Goal: Task Accomplishment & Management: Use online tool/utility

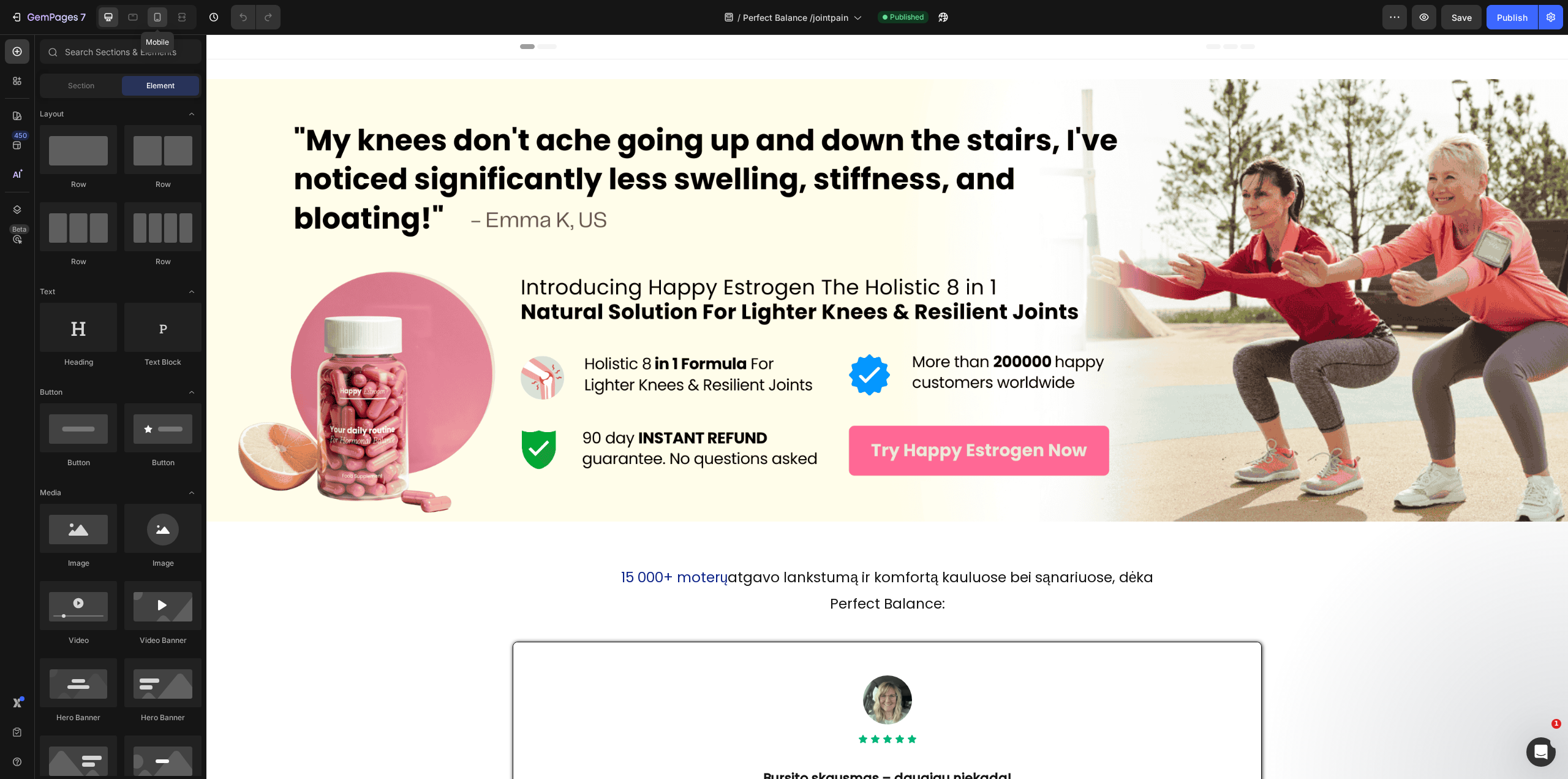
click at [162, 9] on div at bounding box center [157, 17] width 20 height 20
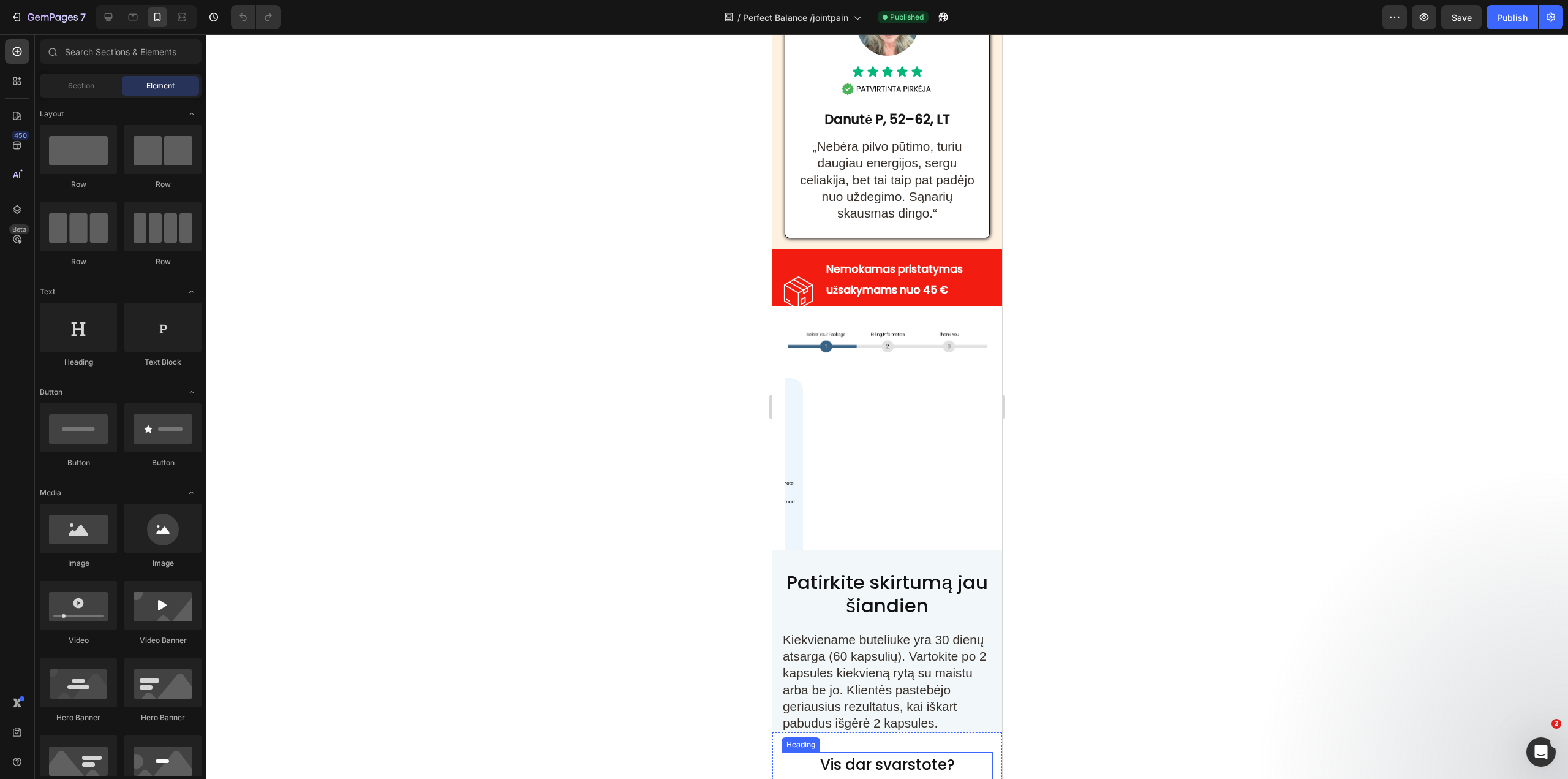
scroll to position [3842, 0]
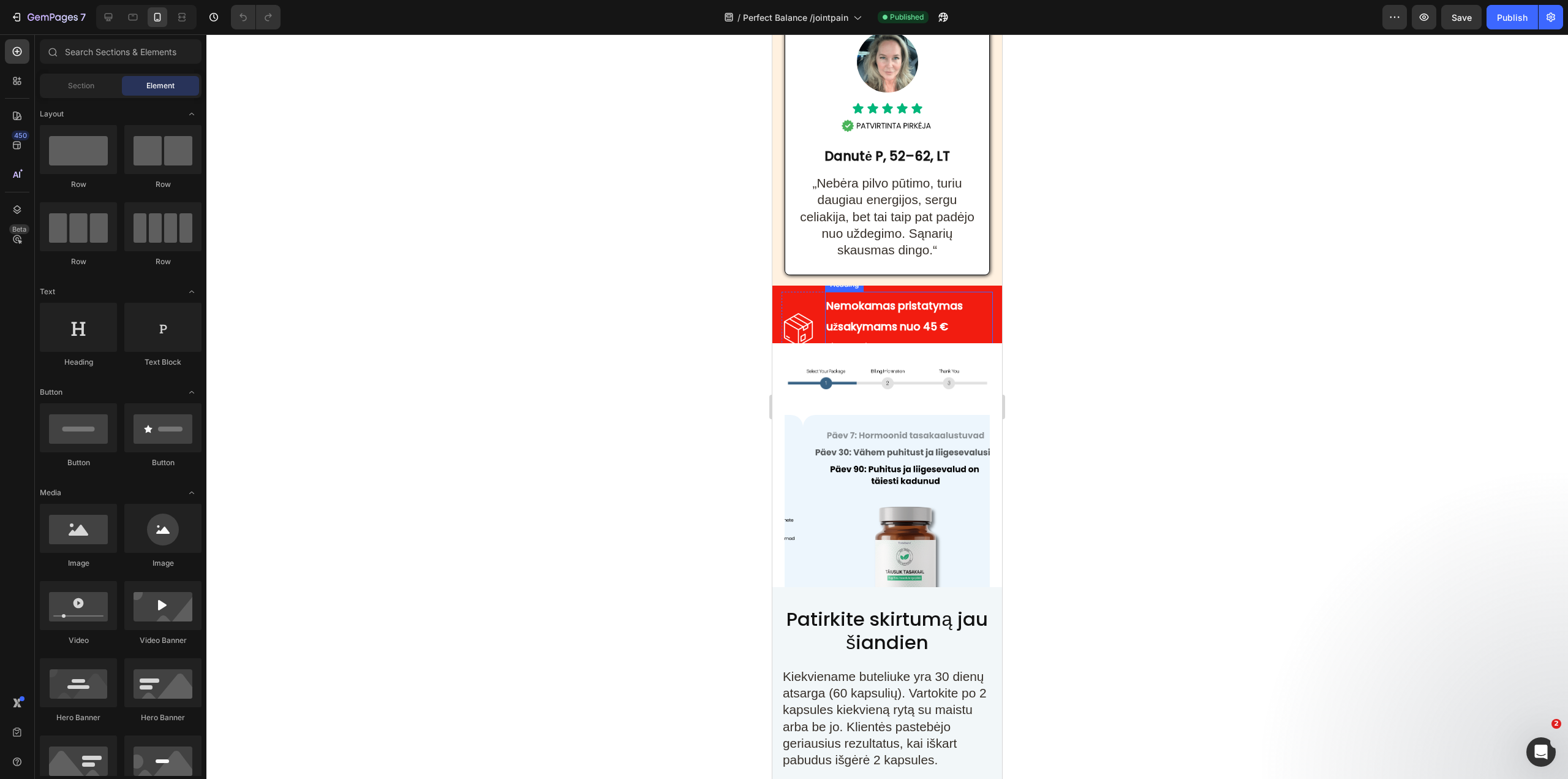
click at [908, 319] on strong "Nemokamas pristatymas užsakymams nuo 45 € Lietuvoje" at bounding box center [894, 326] width 137 height 56
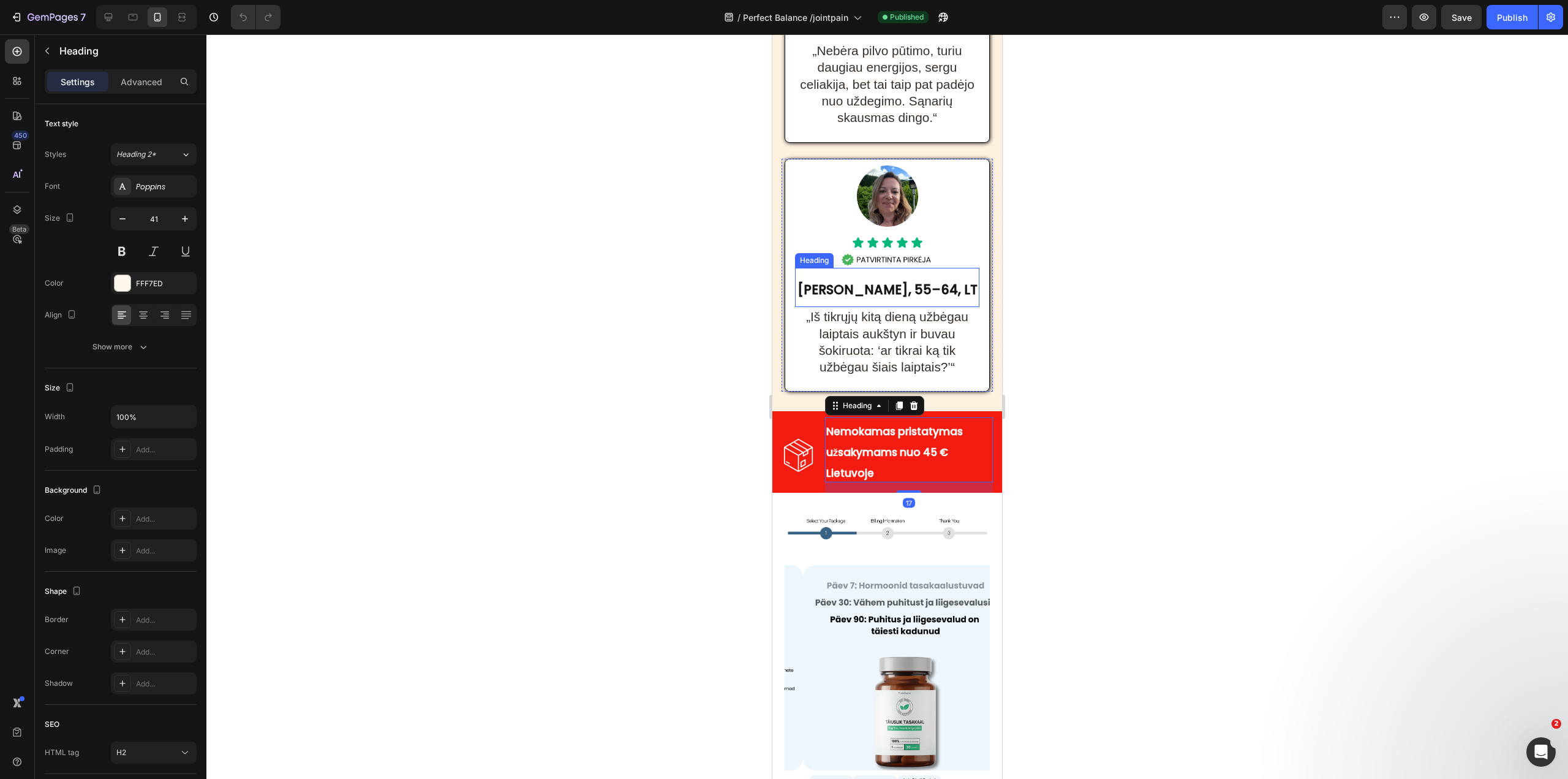
scroll to position [4025, 0]
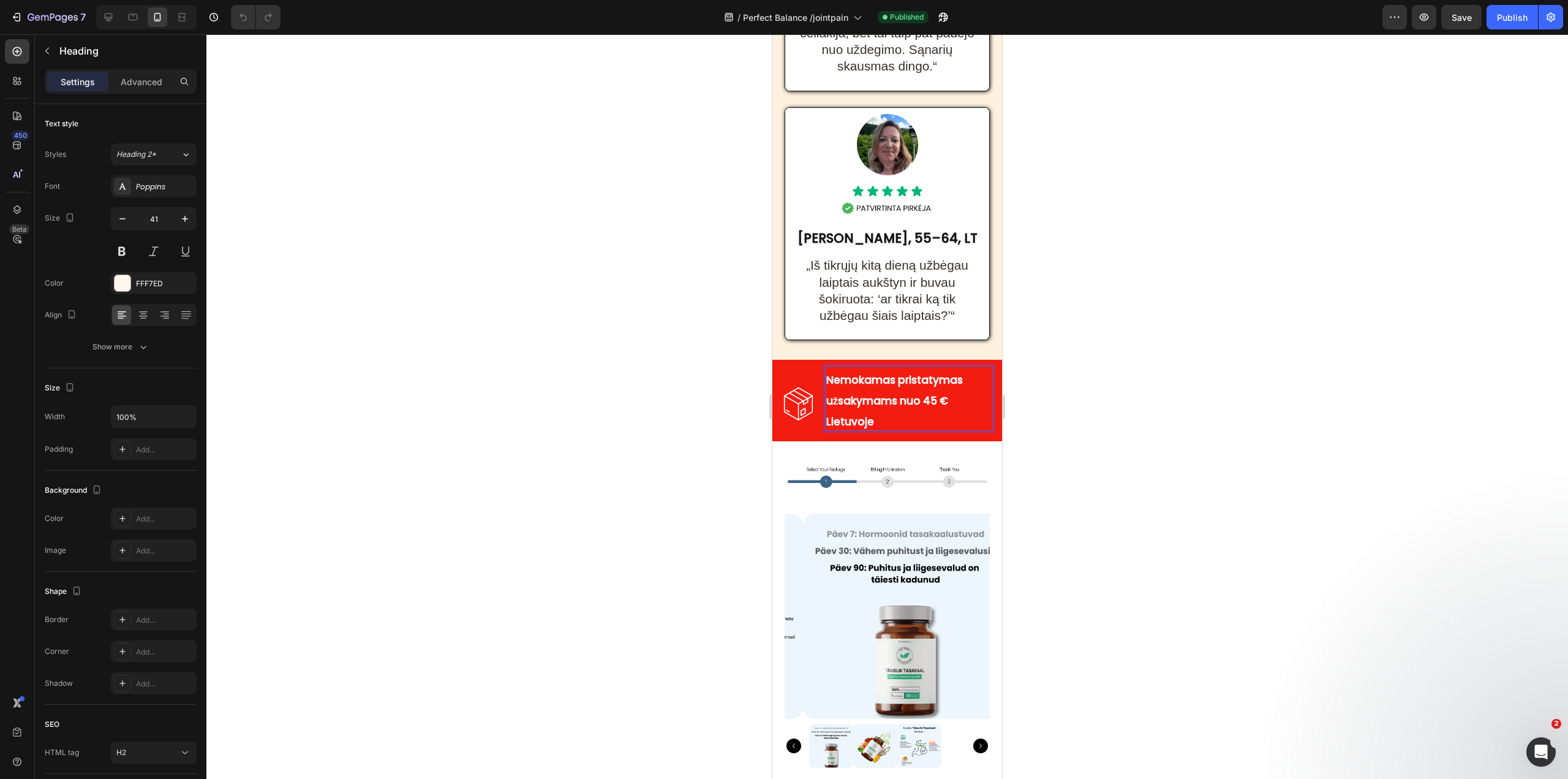
click at [896, 431] on h2 "Nemokamas pristatymas užsakymams nuo 45 € Lietuvoje" at bounding box center [909, 398] width 168 height 65
click at [879, 422] on strong "Mėnesiniam užsakymui taikoma –40 %, o 3 mėnesių užsakymui –60 % nuolaida!" at bounding box center [899, 400] width 147 height 56
click at [892, 429] on strong "Mėnesiniam užsakymui taikoma -40 %, o 3 mėnesių užsakymui –60 % nuolaida!" at bounding box center [899, 400] width 146 height 56
click at [1080, 377] on div at bounding box center [887, 407] width 1362 height 745
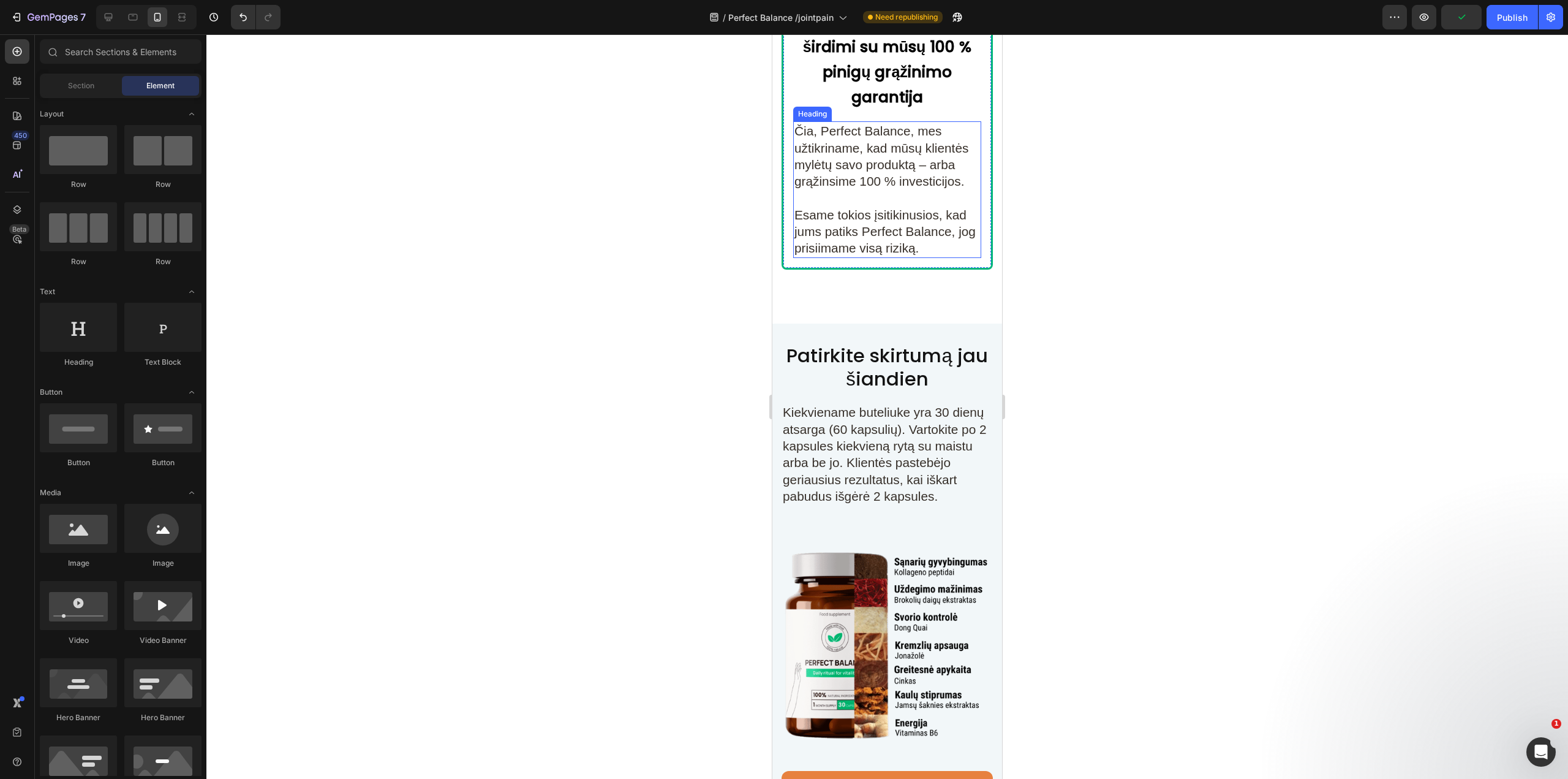
scroll to position [5128, 0]
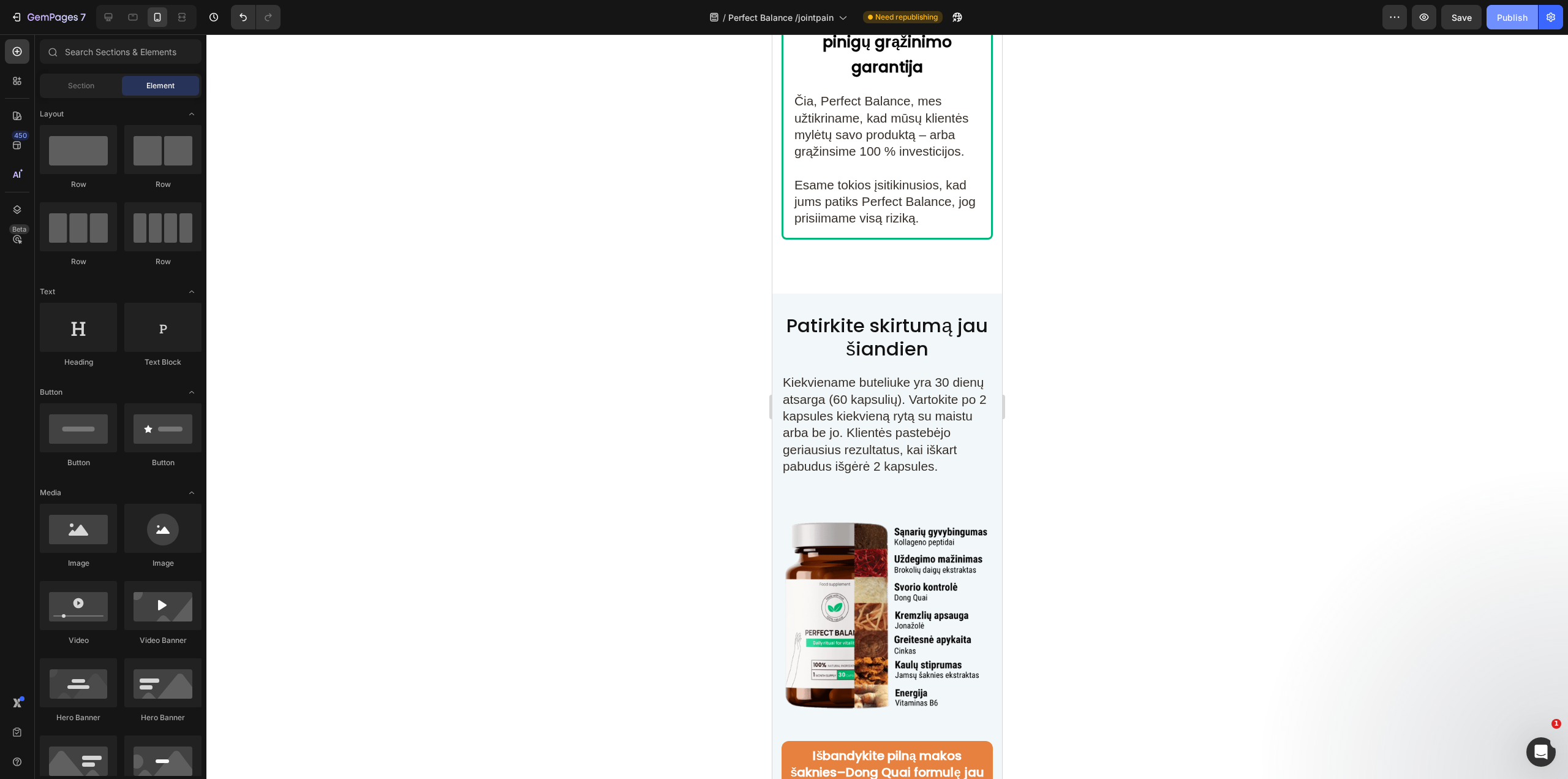
click at [1512, 26] on button "Publish" at bounding box center [1513, 17] width 52 height 24
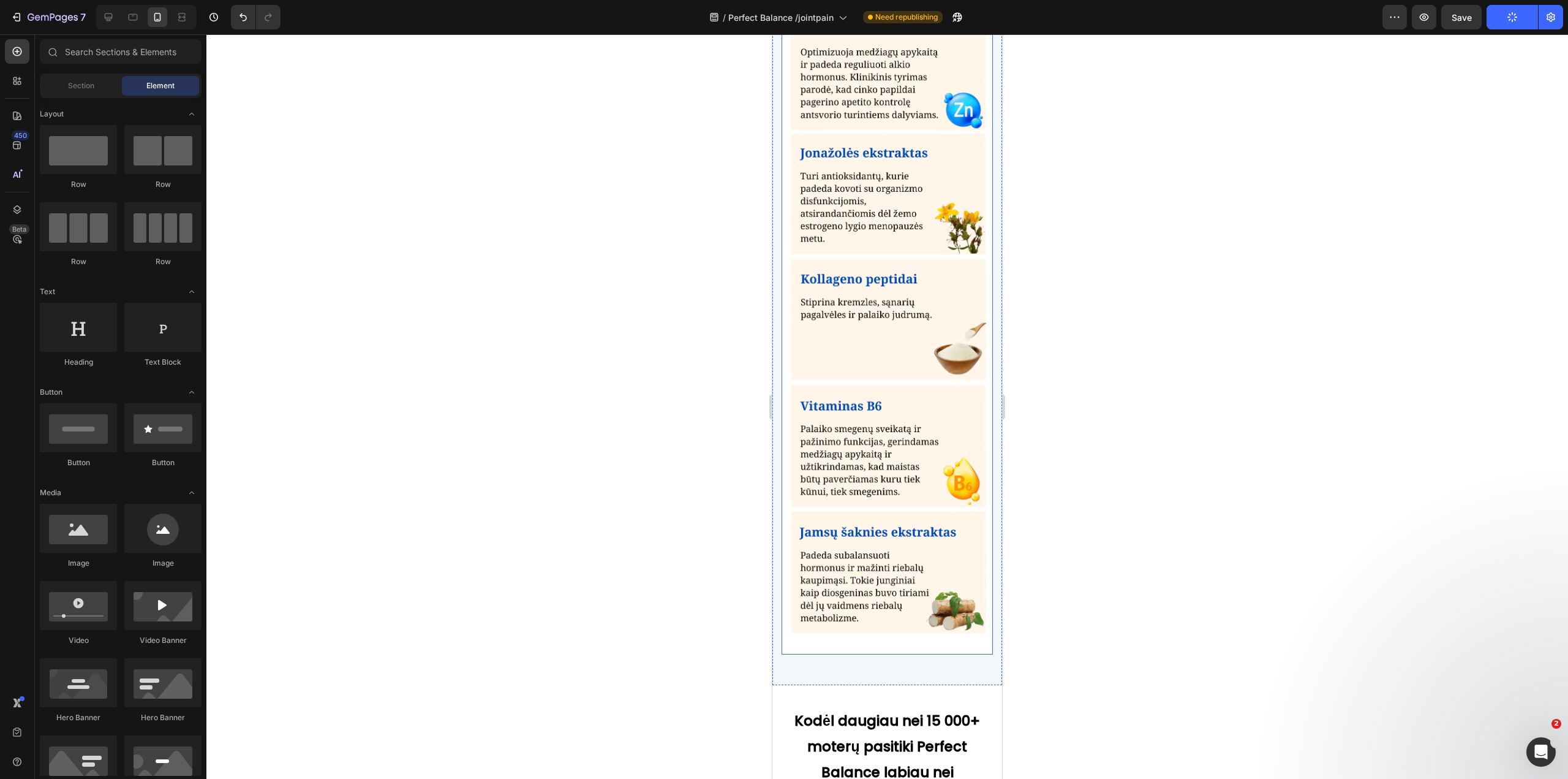
scroll to position [4596, 0]
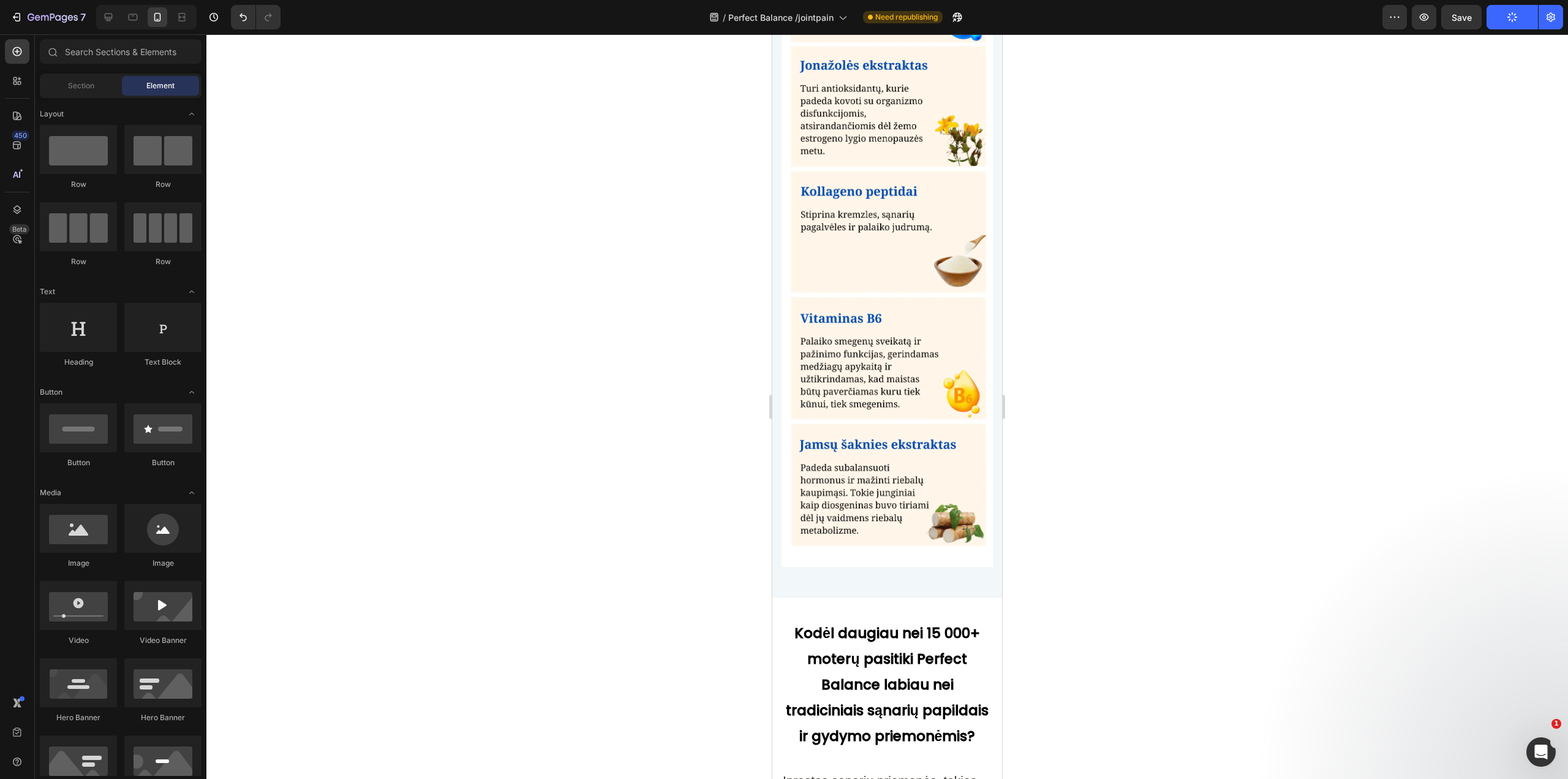
click at [1153, 182] on div at bounding box center [887, 407] width 1362 height 745
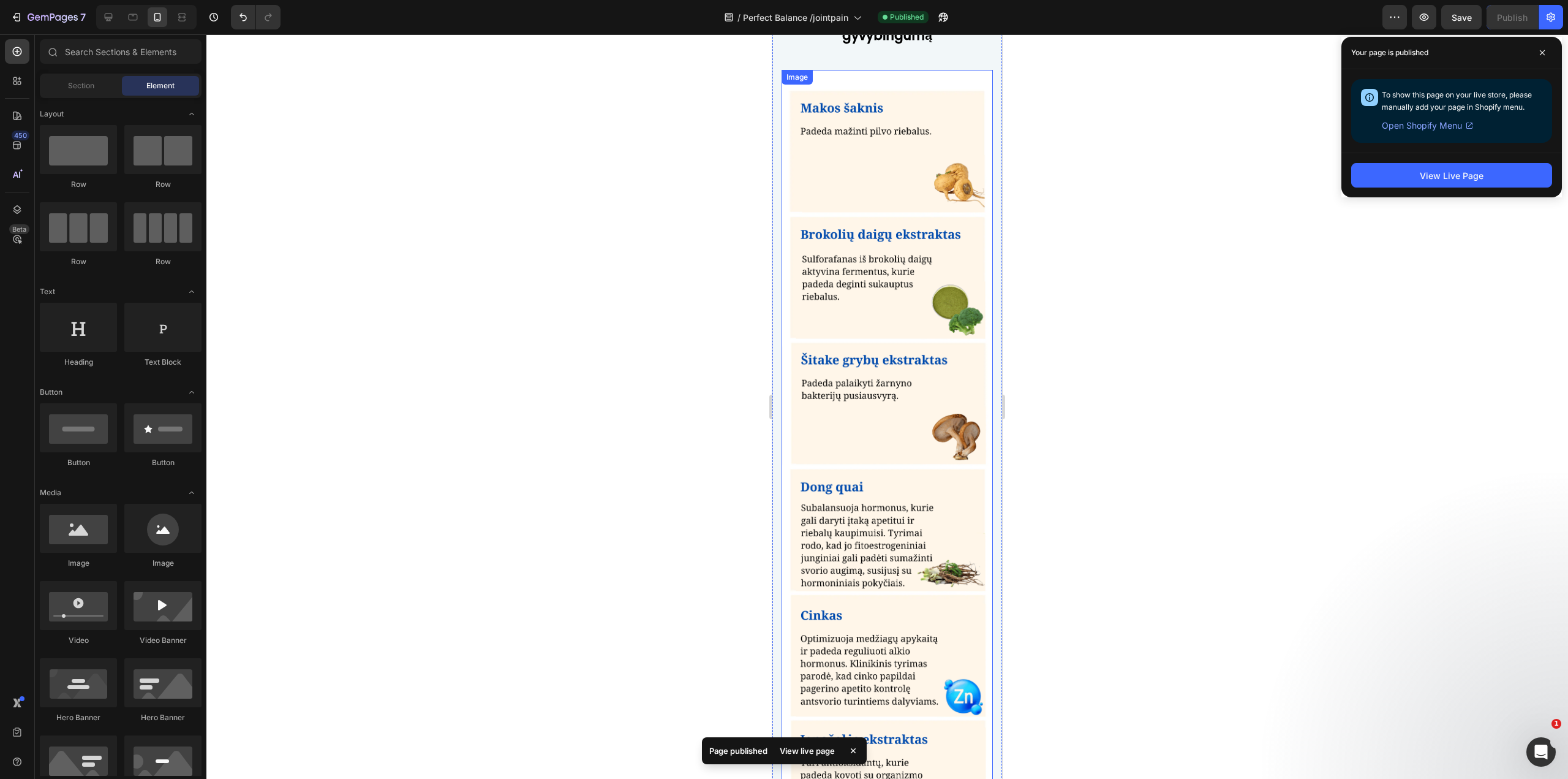
scroll to position [3677, 0]
